Goal: Obtain resource: Download file/media

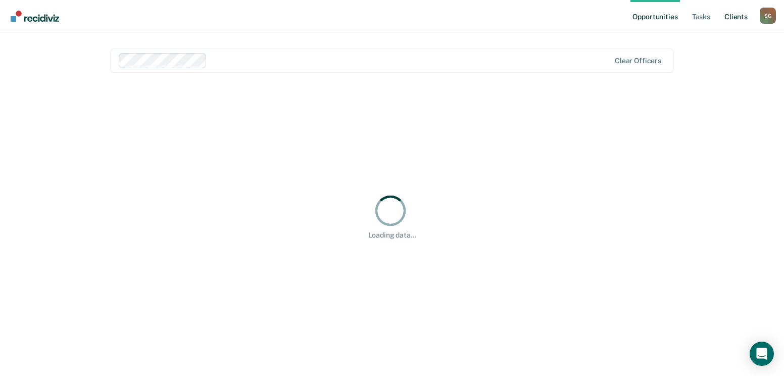
click at [730, 20] on link "Client s" at bounding box center [735, 16] width 27 height 32
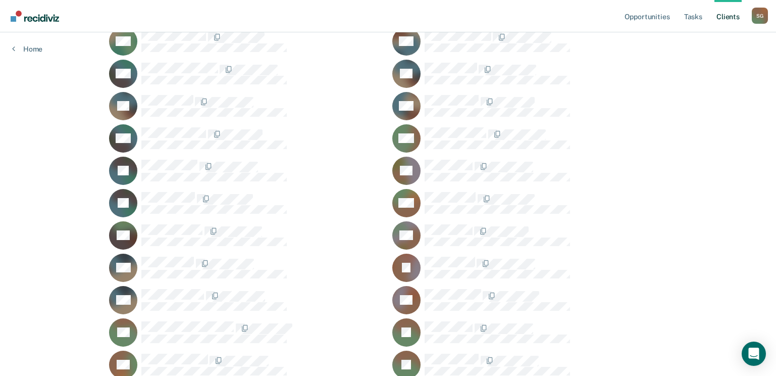
scroll to position [1920, 0]
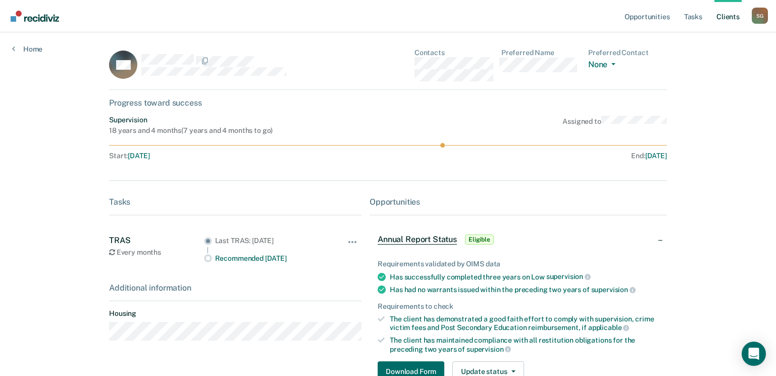
click at [161, 212] on div "Tasks TRAS Every months Last TRAS: [DATE] Recommended [DATE] Hide from tasks li…" at bounding box center [235, 236] width 253 height 78
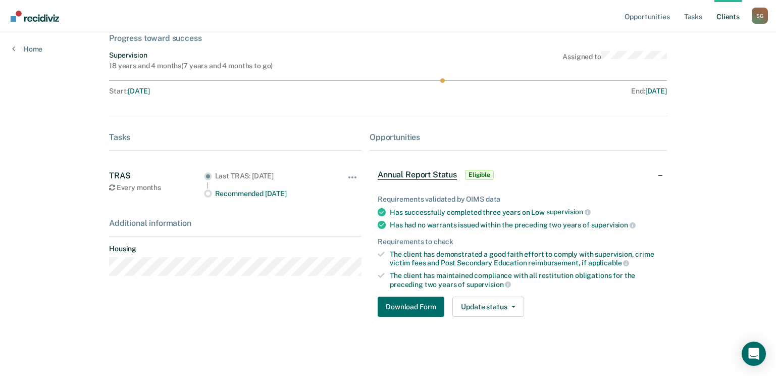
scroll to position [67, 0]
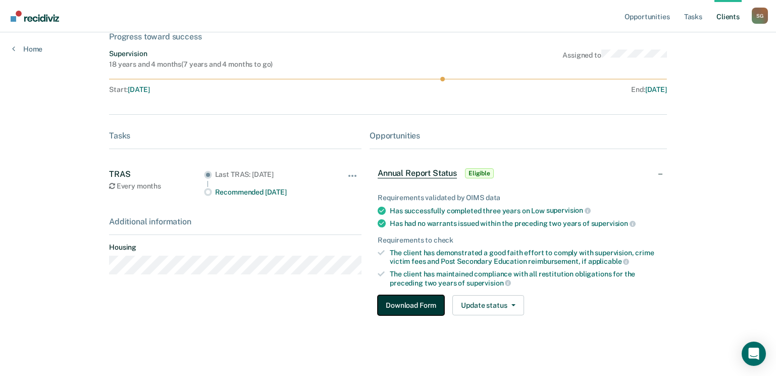
click at [404, 305] on button "Download Form" at bounding box center [411, 305] width 67 height 20
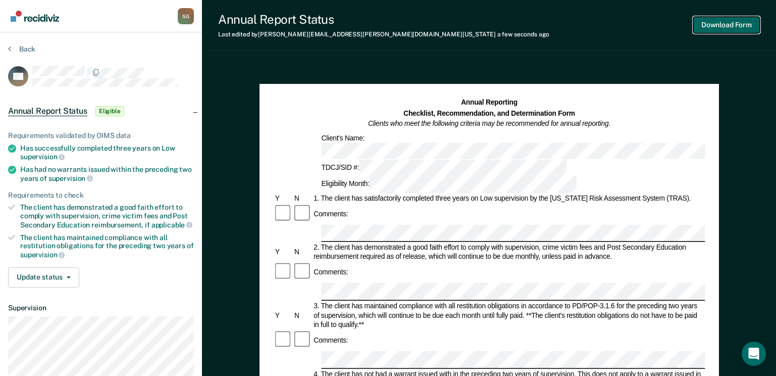
click at [712, 23] on button "Download Form" at bounding box center [727, 25] width 67 height 17
